Goal: Task Accomplishment & Management: Use online tool/utility

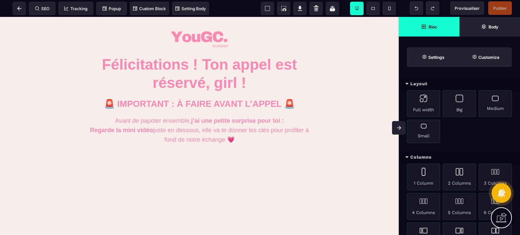
click at [400, 127] on icon at bounding box center [399, 128] width 4 height 4
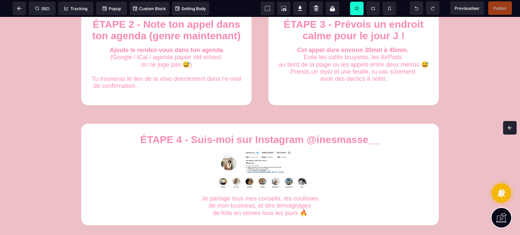
scroll to position [482, 0]
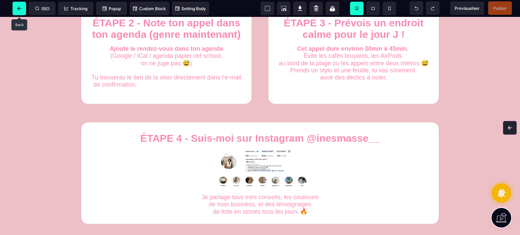
click at [20, 6] on icon at bounding box center [19, 8] width 4 height 4
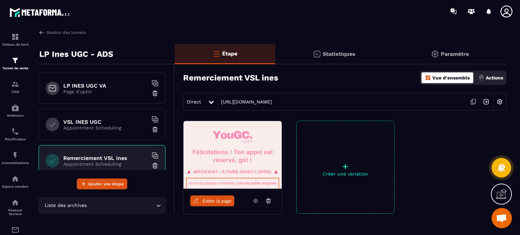
click at [86, 96] on div "LP INES UGC VA Page d'optin" at bounding box center [102, 88] width 127 height 31
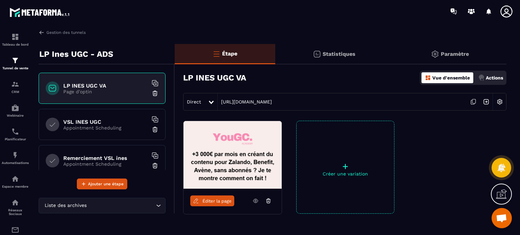
click at [99, 130] on p "Appointment Scheduling" at bounding box center [105, 127] width 85 height 5
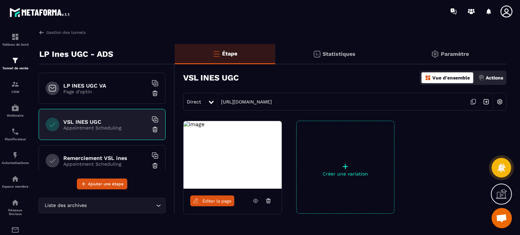
click at [228, 202] on span "Éditer la page" at bounding box center [217, 201] width 29 height 5
